Goal: Information Seeking & Learning: Learn about a topic

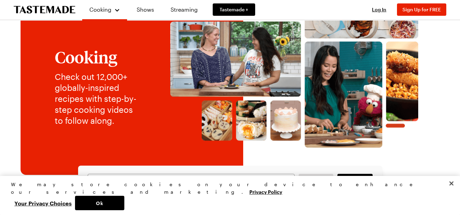
scroll to position [109, 0]
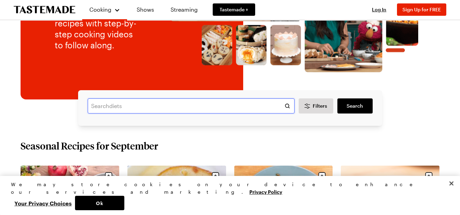
click at [225, 104] on input "text" at bounding box center [191, 105] width 207 height 15
type input "steak tomato"
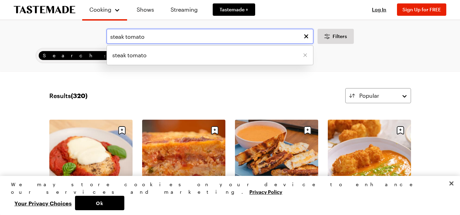
click at [153, 33] on input "steak tomato" at bounding box center [210, 36] width 207 height 15
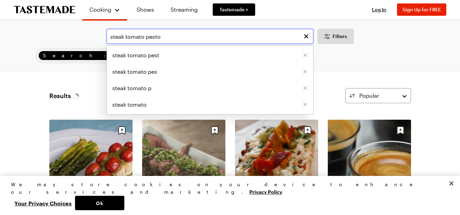
type input "steak tomato pesto"
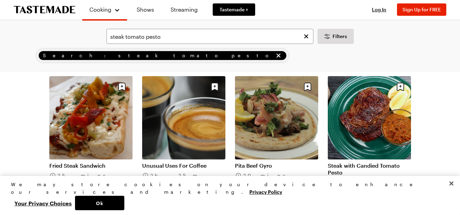
scroll to position [192, 0]
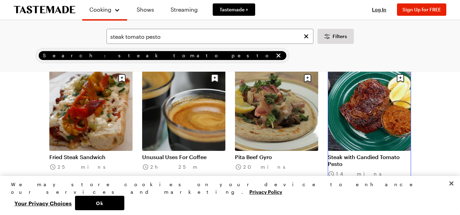
click at [378, 154] on link "Steak with Candied Tomato Pesto" at bounding box center [369, 161] width 83 height 14
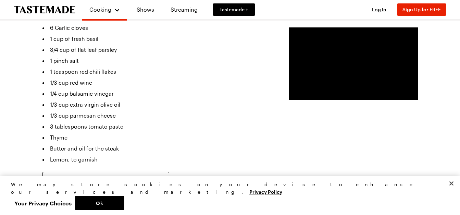
scroll to position [101, 0]
